Goal: Task Accomplishment & Management: Complete application form

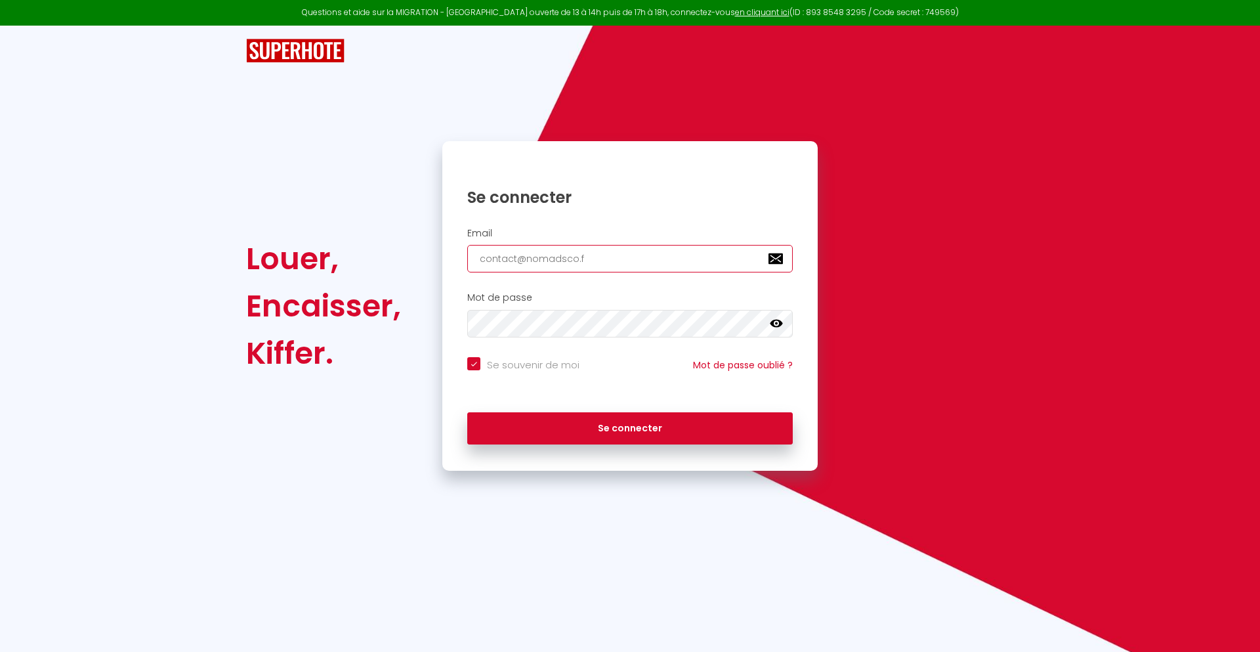
type input "[EMAIL_ADDRESS][DOMAIN_NAME]"
checkbox input "true"
type input "[EMAIL_ADDRESS][DOMAIN_NAME]"
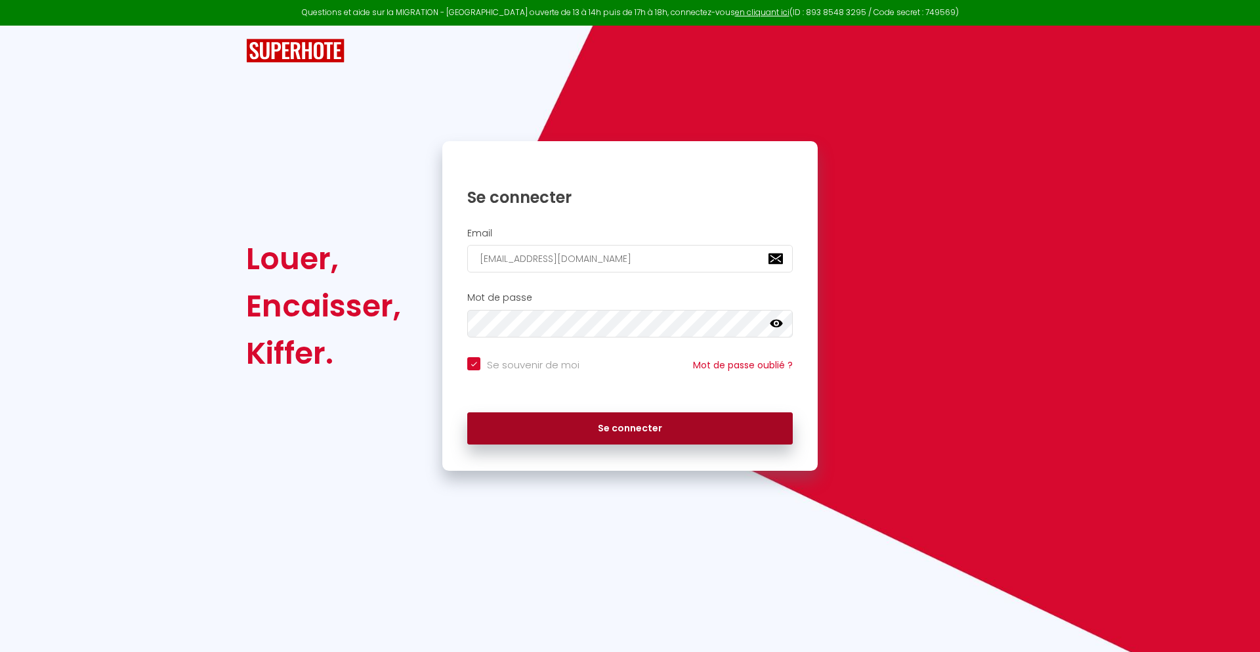
click at [630, 428] on button "Se connecter" at bounding box center [630, 428] width 326 height 33
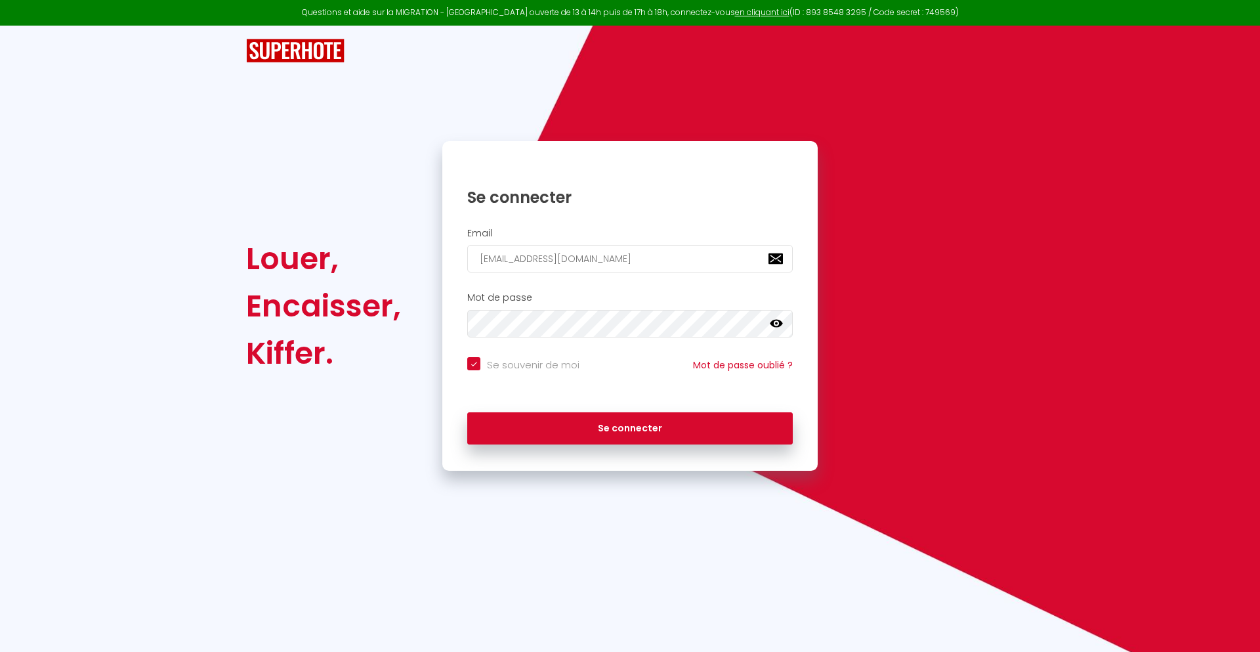
checkbox input "true"
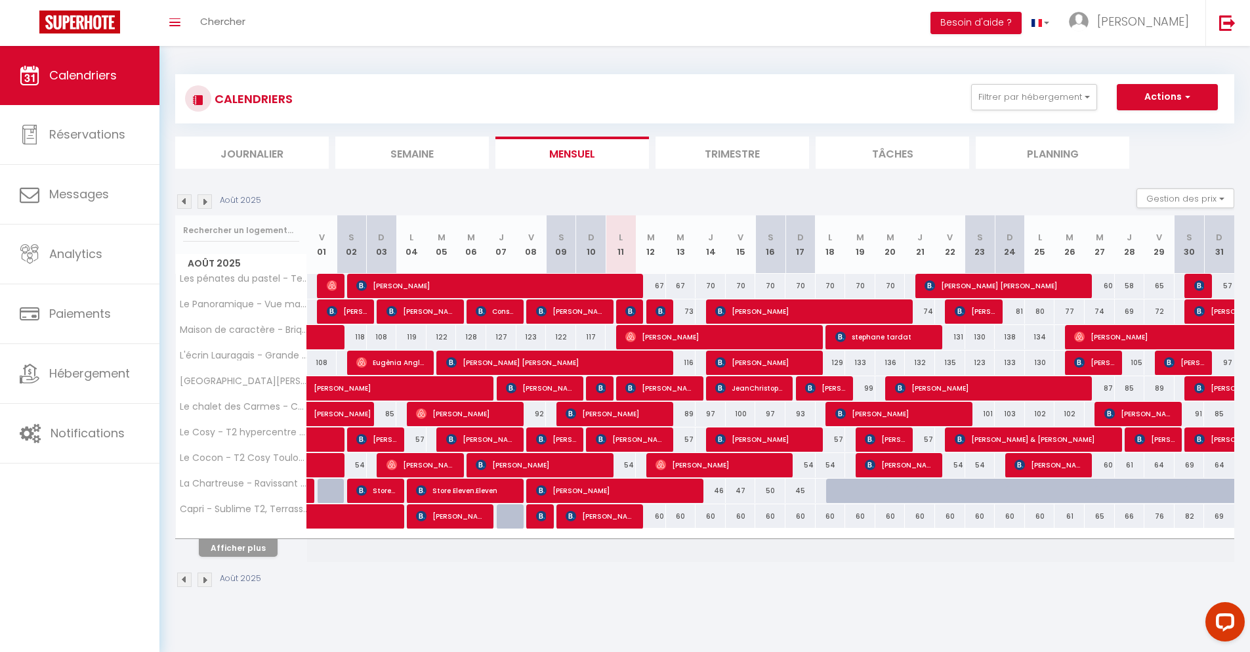
click at [252, 152] on li "Journalier" at bounding box center [252, 153] width 154 height 32
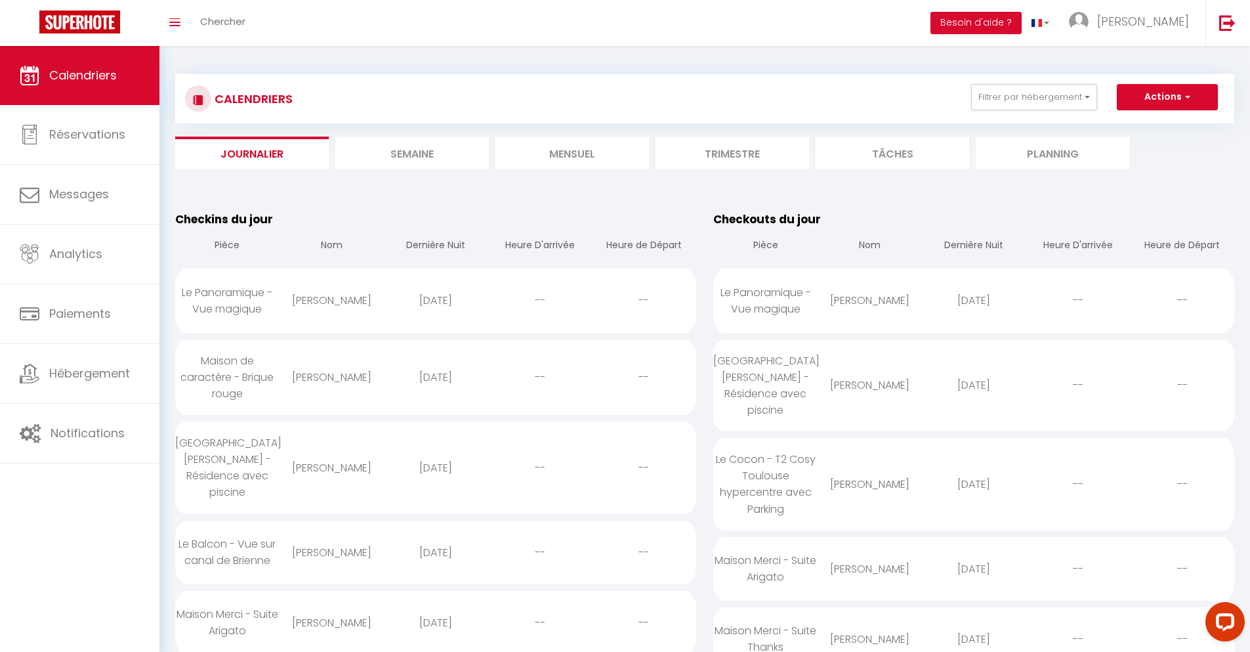
scroll to position [1274, 0]
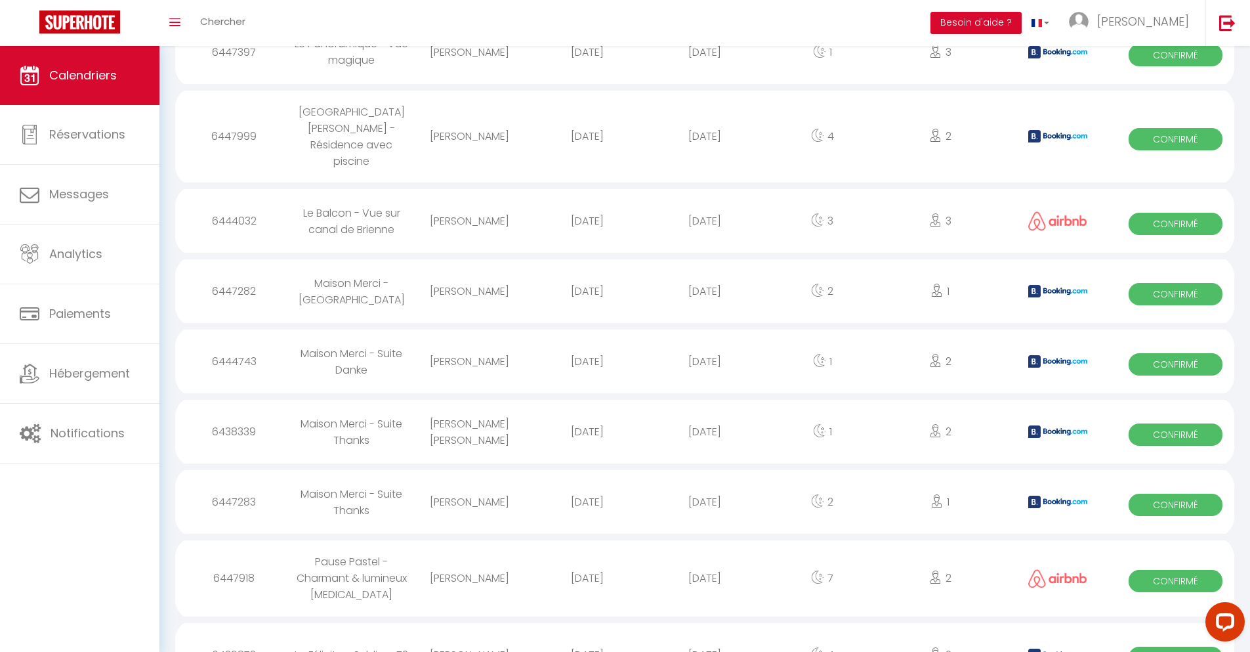
select select "0"
select select "1"
select select
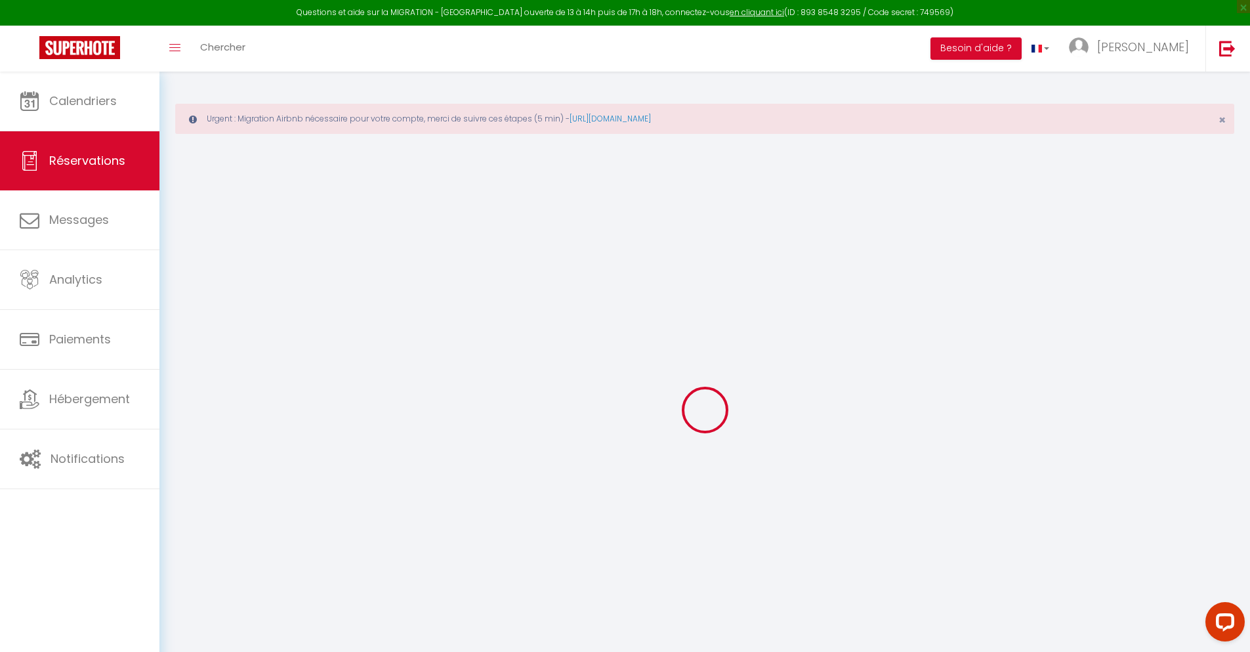
type input "[PERSON_NAME]"
type input "Weemid"
type input "[EMAIL_ADDRESS][DOMAIN_NAME]"
type input "[PHONE_NUMBER]"
type input "."
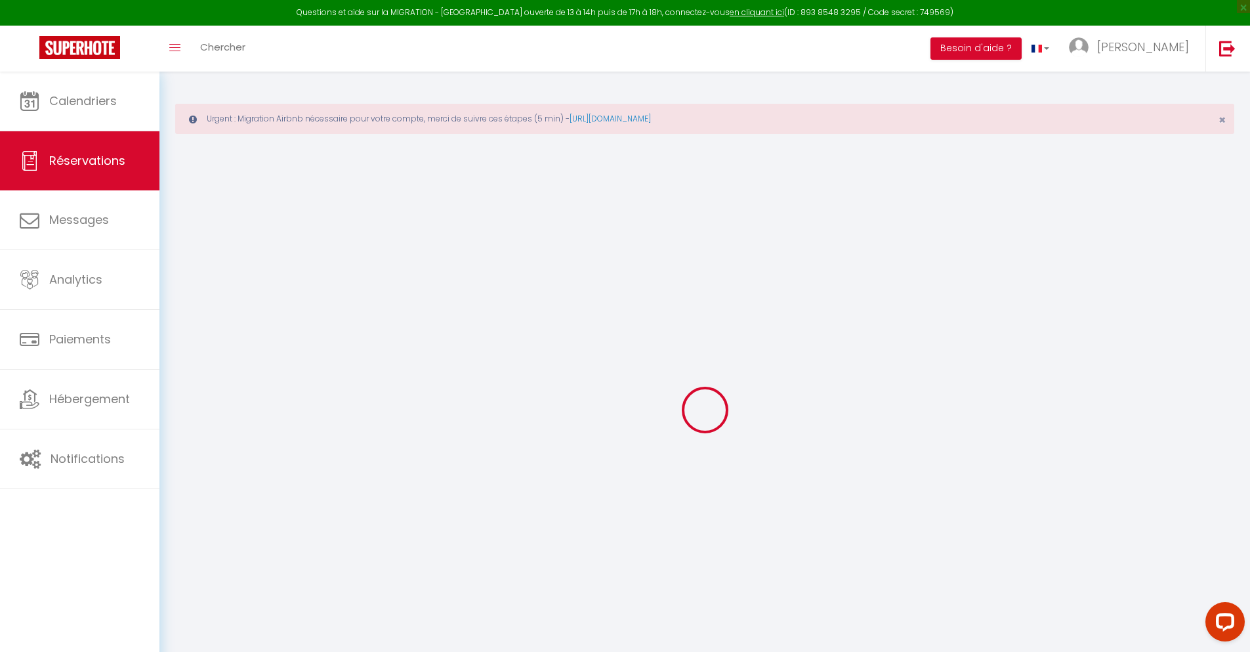
select select "FR"
type input "18.26"
type input "1.5699999999999998"
select select "23165"
select select "1"
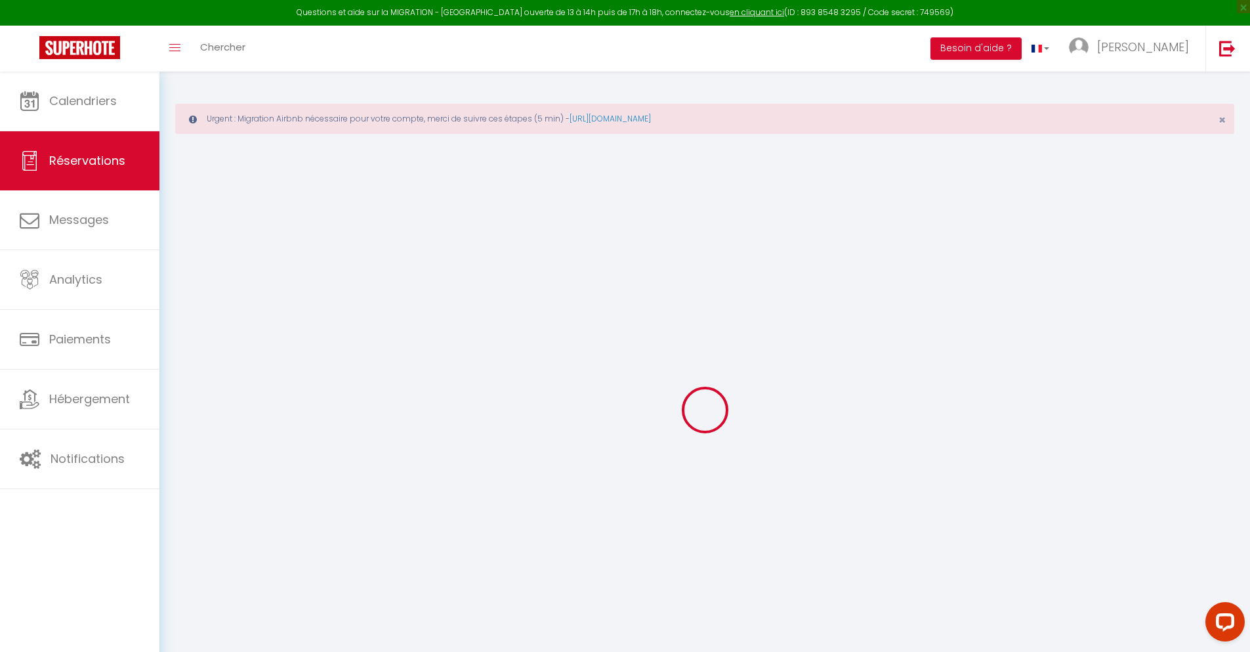
select select
type input "3"
type input "1"
select select "12"
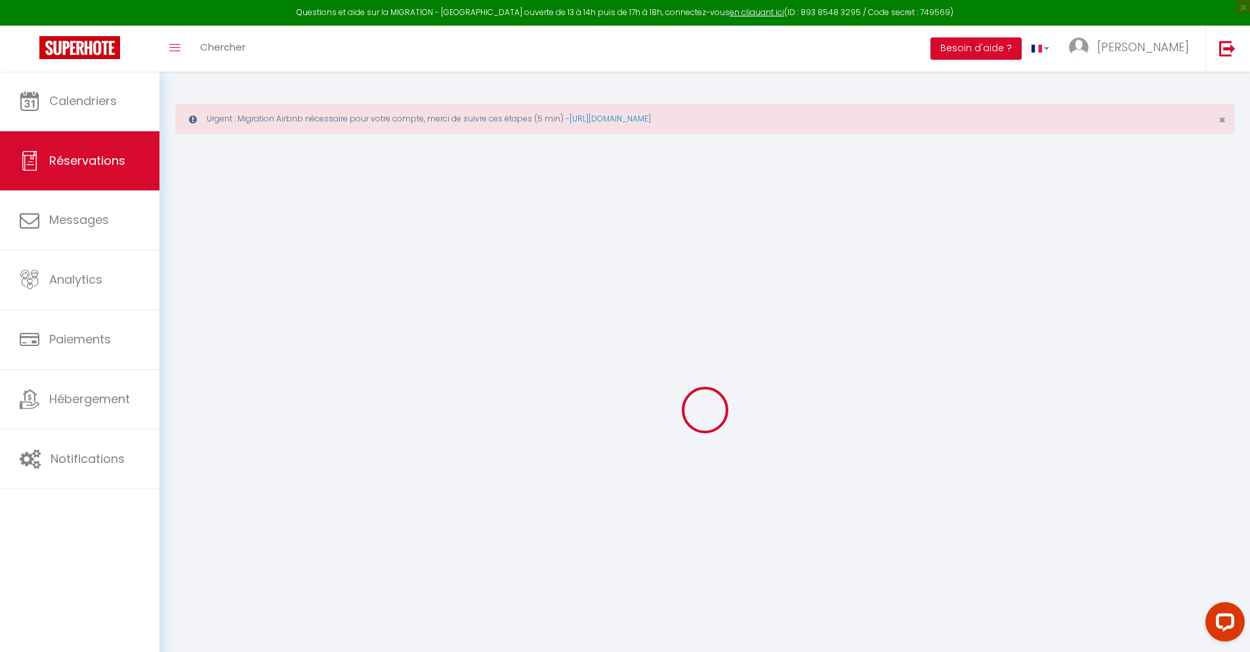
select select
type input "77.4"
checkbox input "false"
type input "0"
select select "2"
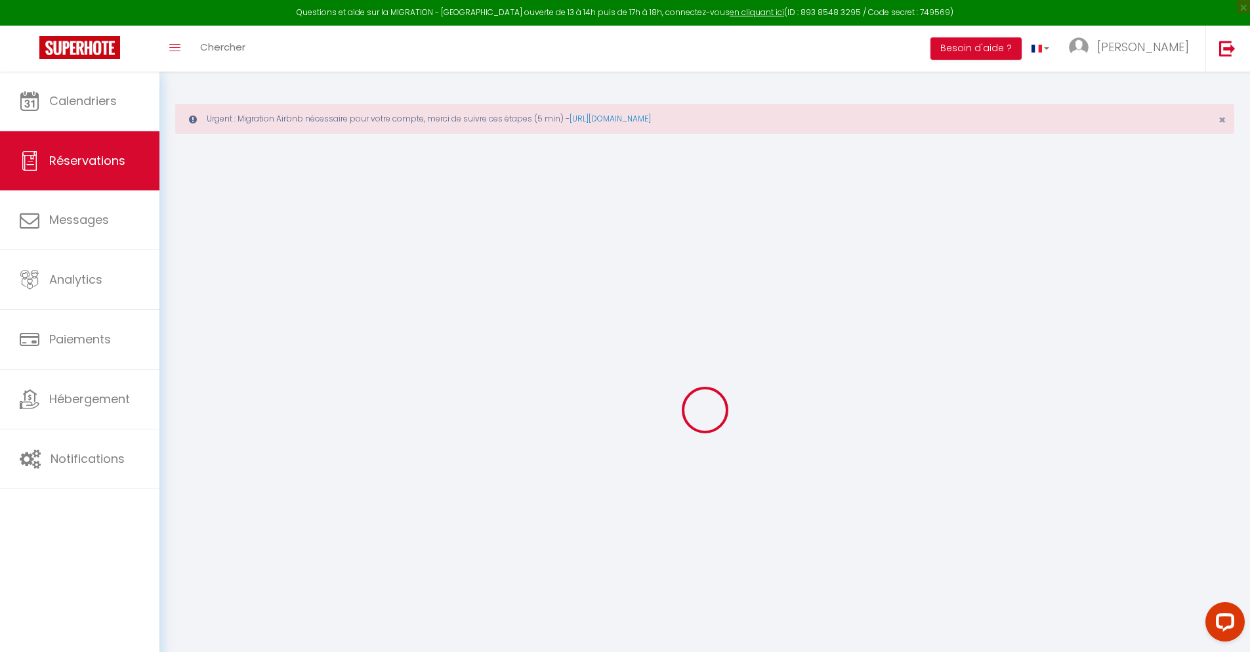
type input "25"
type input "0"
select select
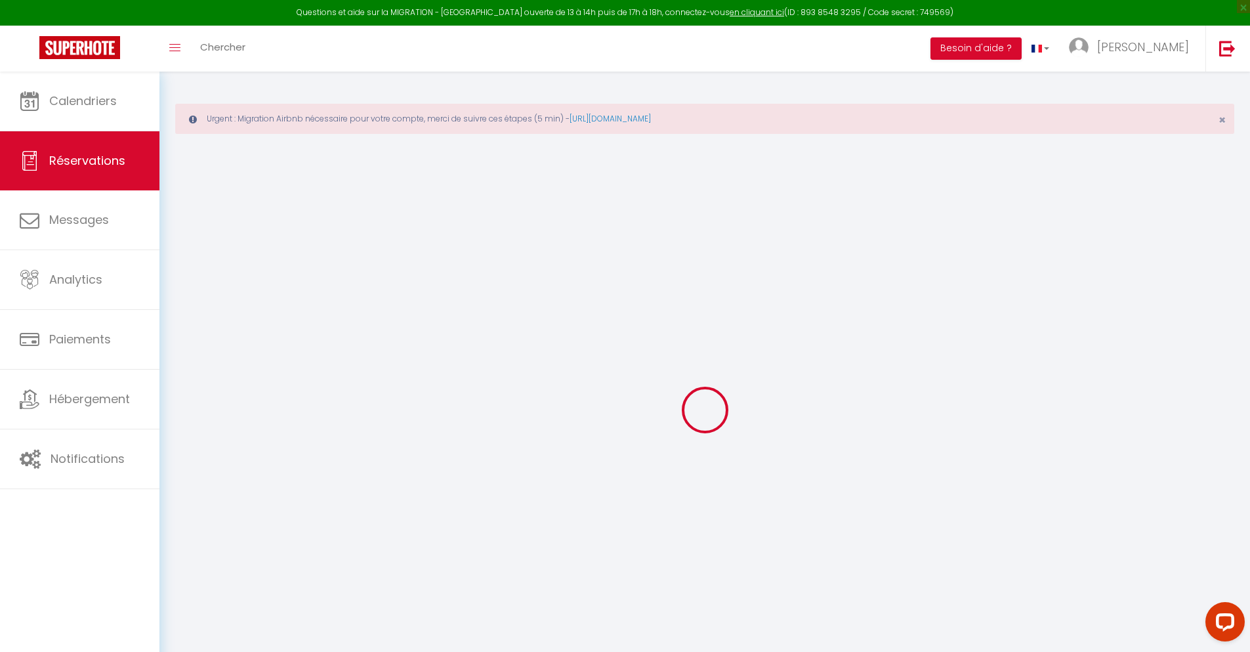
select select "14"
checkbox input "false"
select select
checkbox input "false"
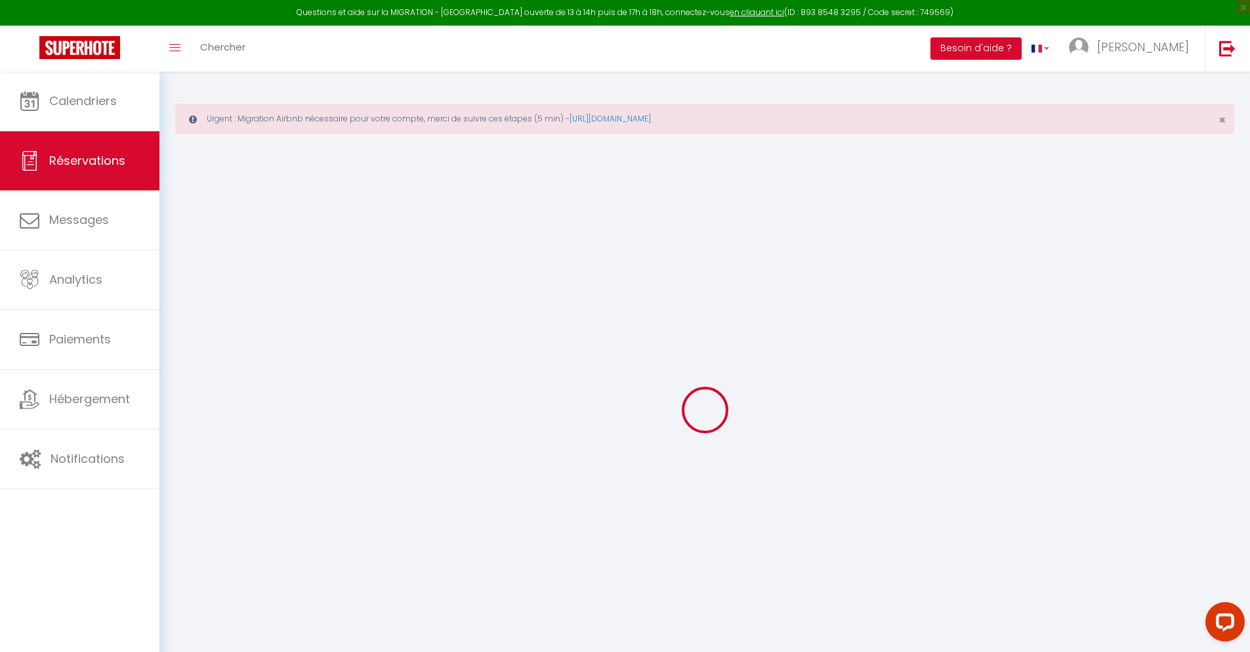
select select
checkbox input "false"
type textarea "** THIS RESERVATION HAS BEEN PRE-PAID ** BOOKING NOTE : Payment charge is EUR 1…"
type input "30"
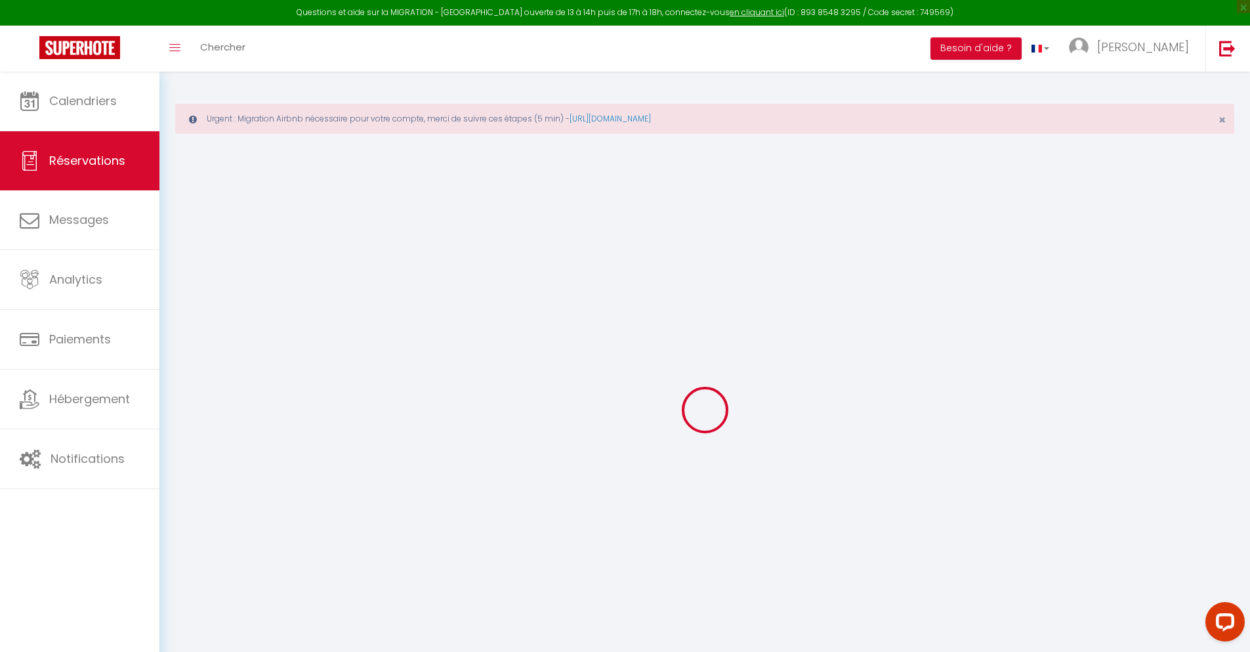
type input "5.07"
select select
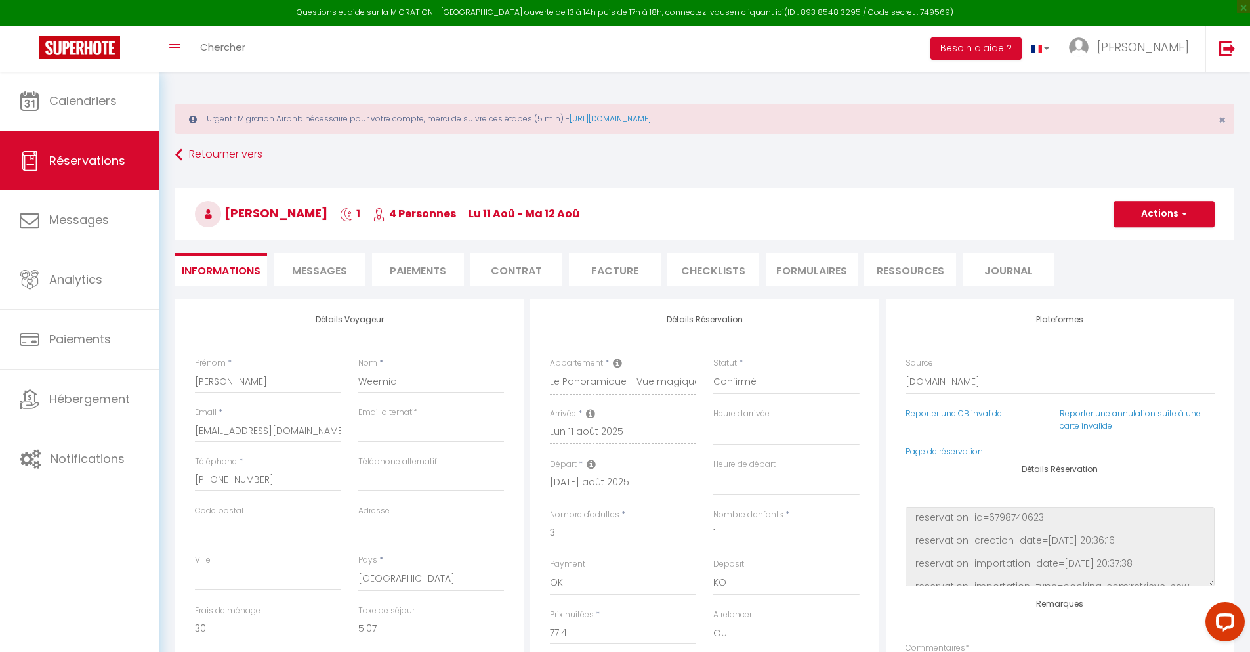
checkbox input "false"
select select
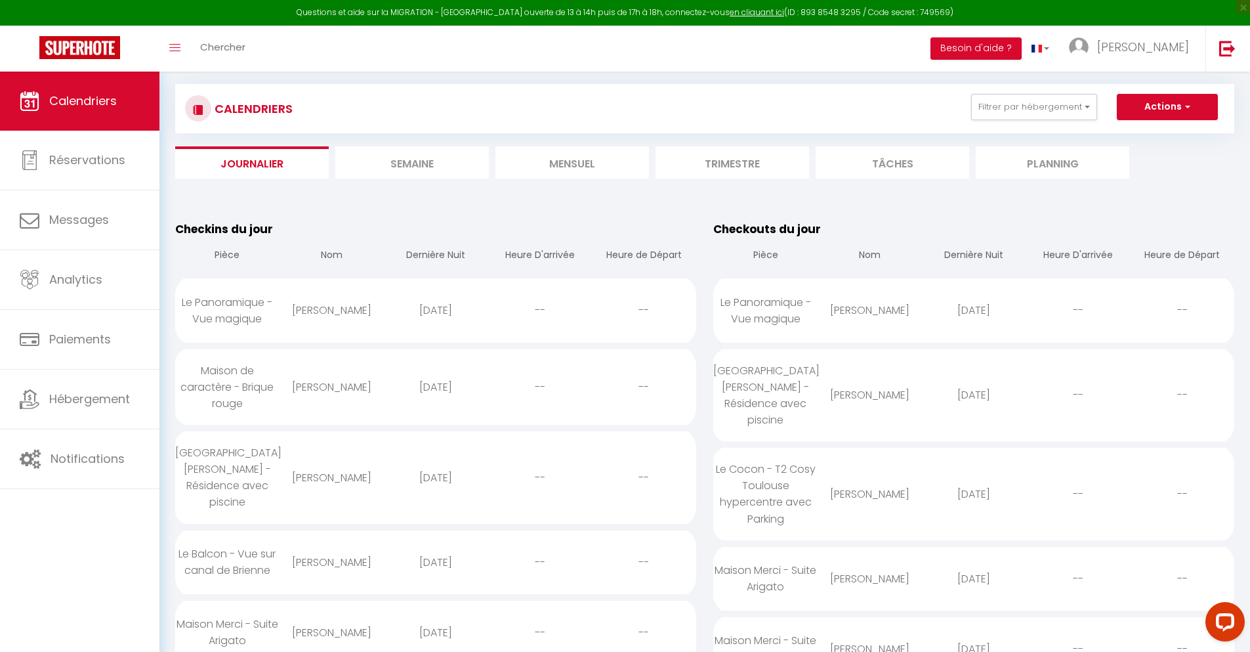
scroll to position [1426, 0]
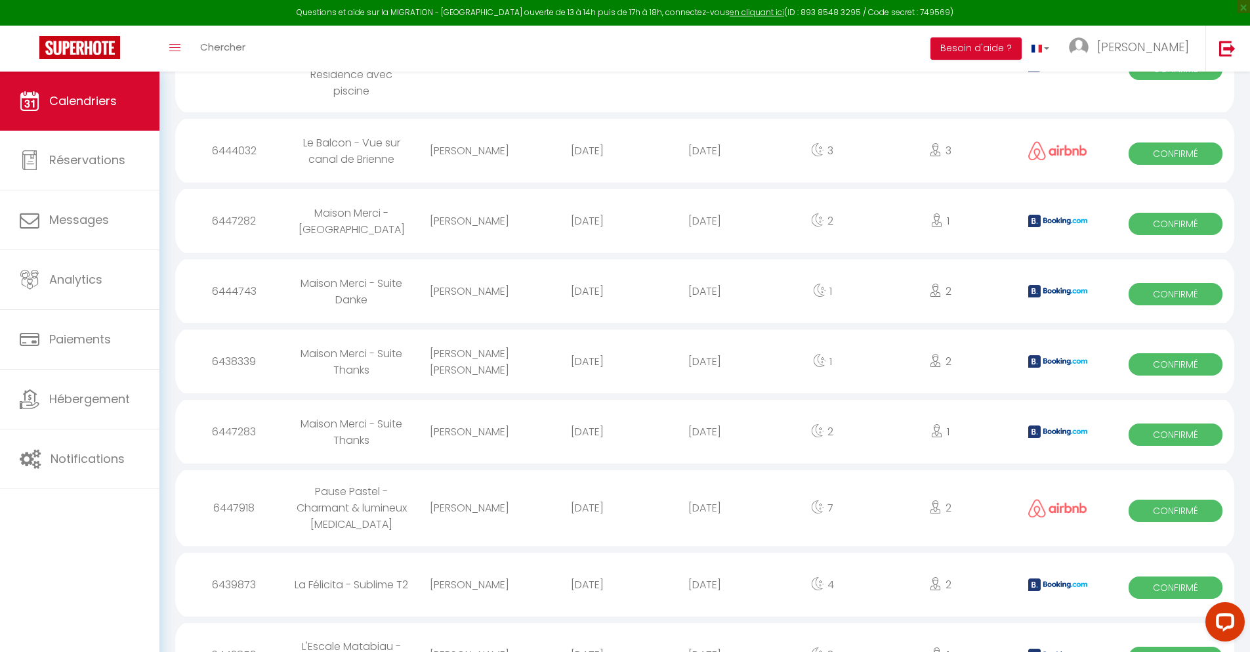
select select "0"
select select "1"
select select
